Goal: Navigation & Orientation: Find specific page/section

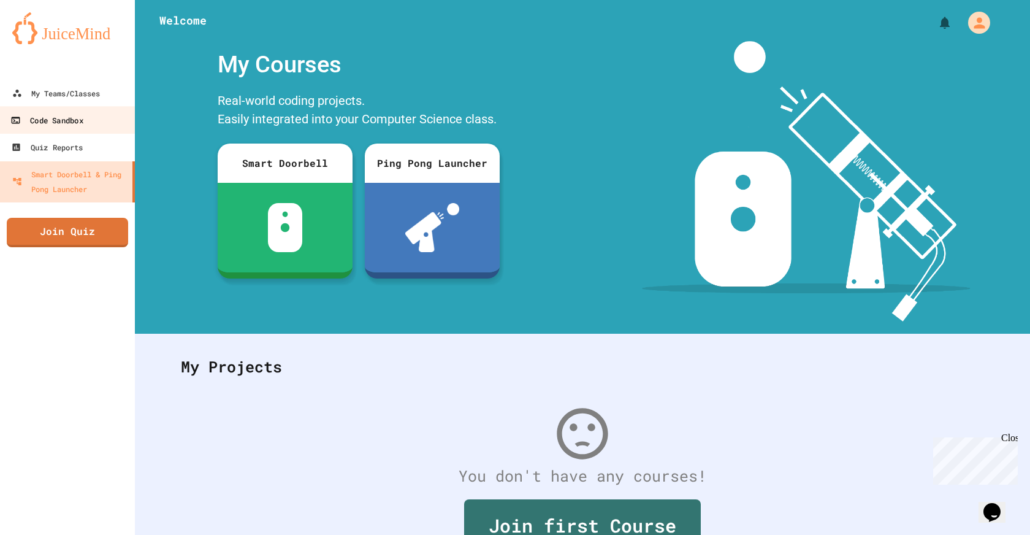
click at [89, 107] on link "Code Sandbox" at bounding box center [67, 120] width 139 height 28
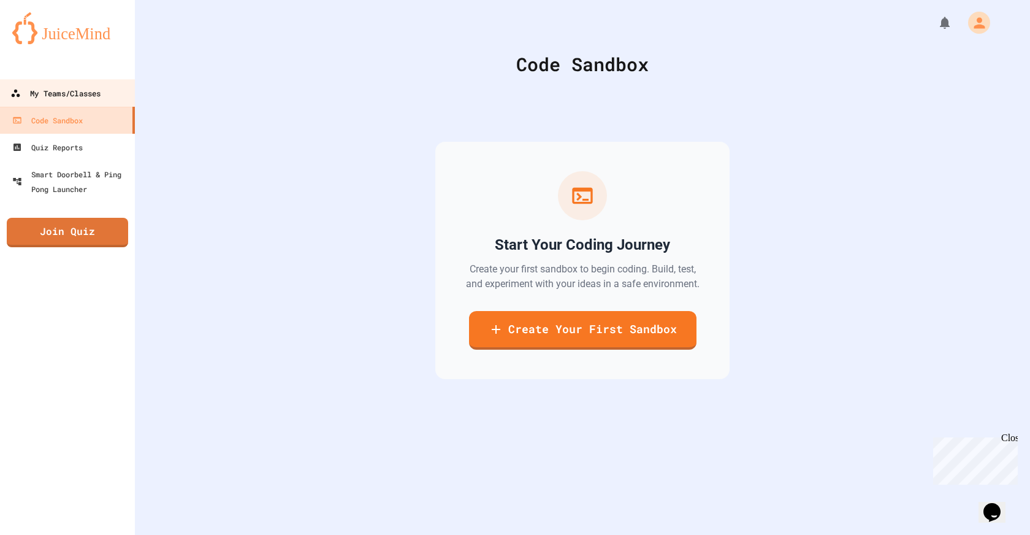
click at [86, 92] on div "My Teams/Classes" at bounding box center [55, 93] width 90 height 15
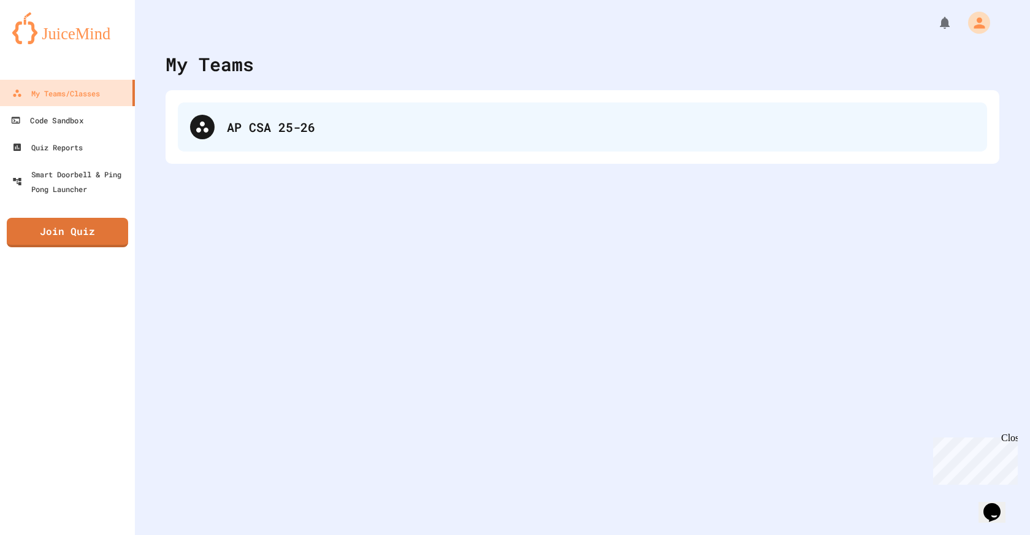
click at [210, 128] on div at bounding box center [202, 127] width 25 height 25
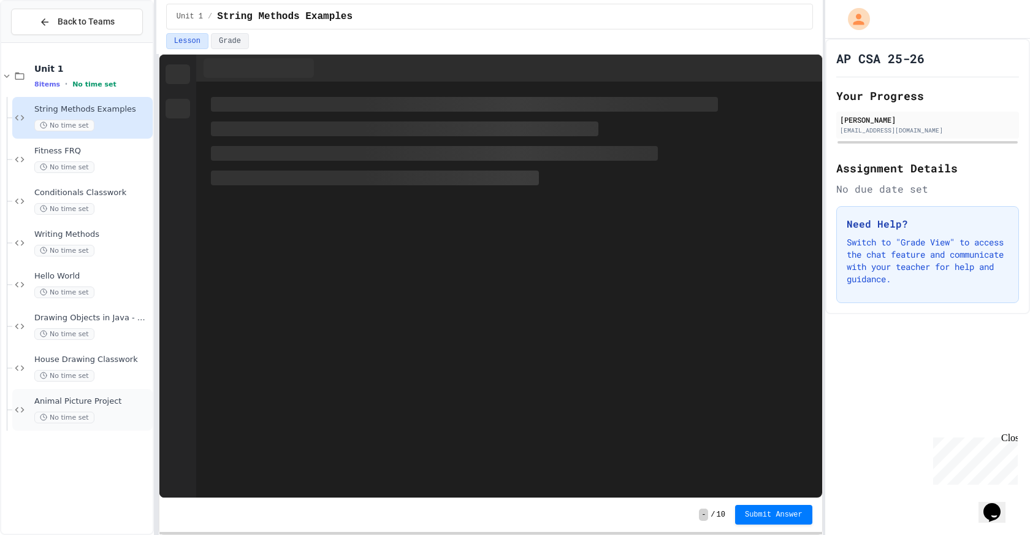
click at [54, 405] on span "Animal Picture Project" at bounding box center [92, 401] width 116 height 10
